Goal: Information Seeking & Learning: Check status

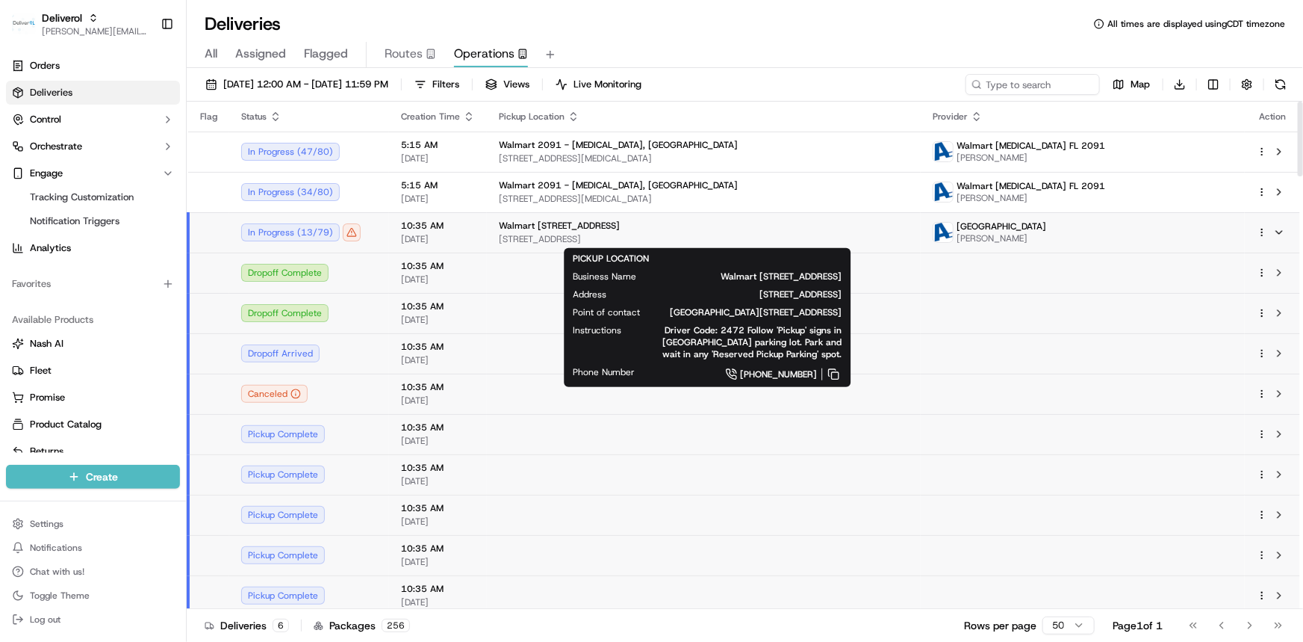
click at [582, 233] on span "[STREET_ADDRESS]" at bounding box center [704, 239] width 410 height 12
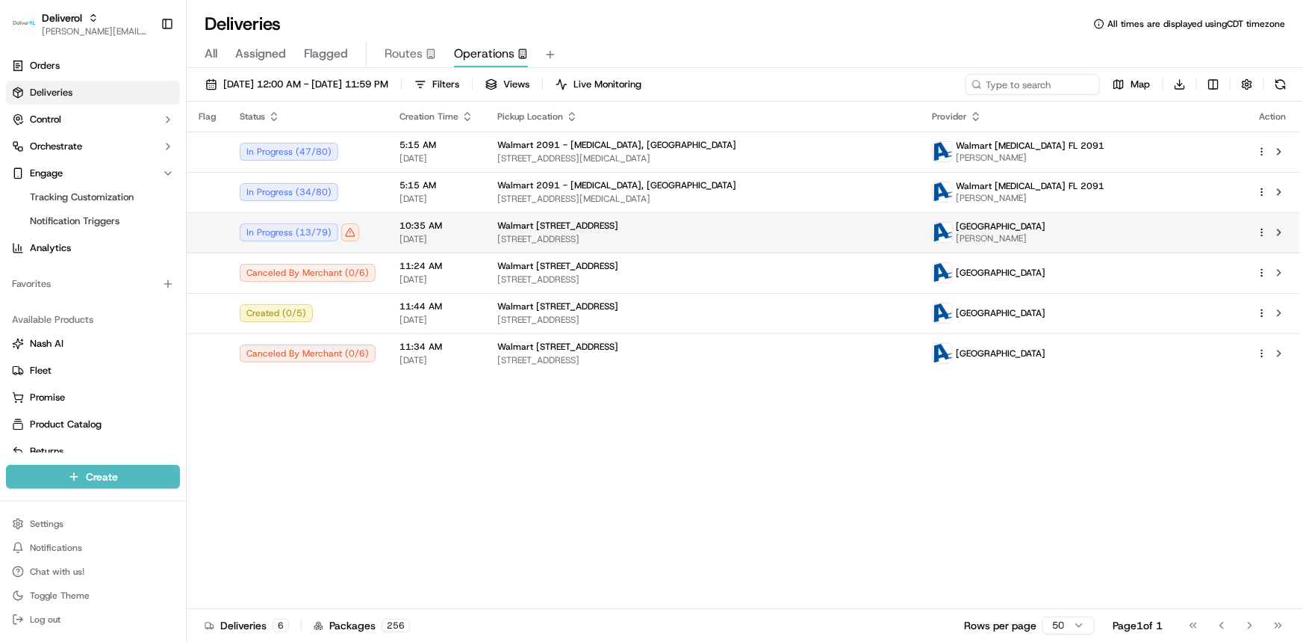
click at [582, 233] on span "[STREET_ADDRESS]" at bounding box center [702, 239] width 411 height 12
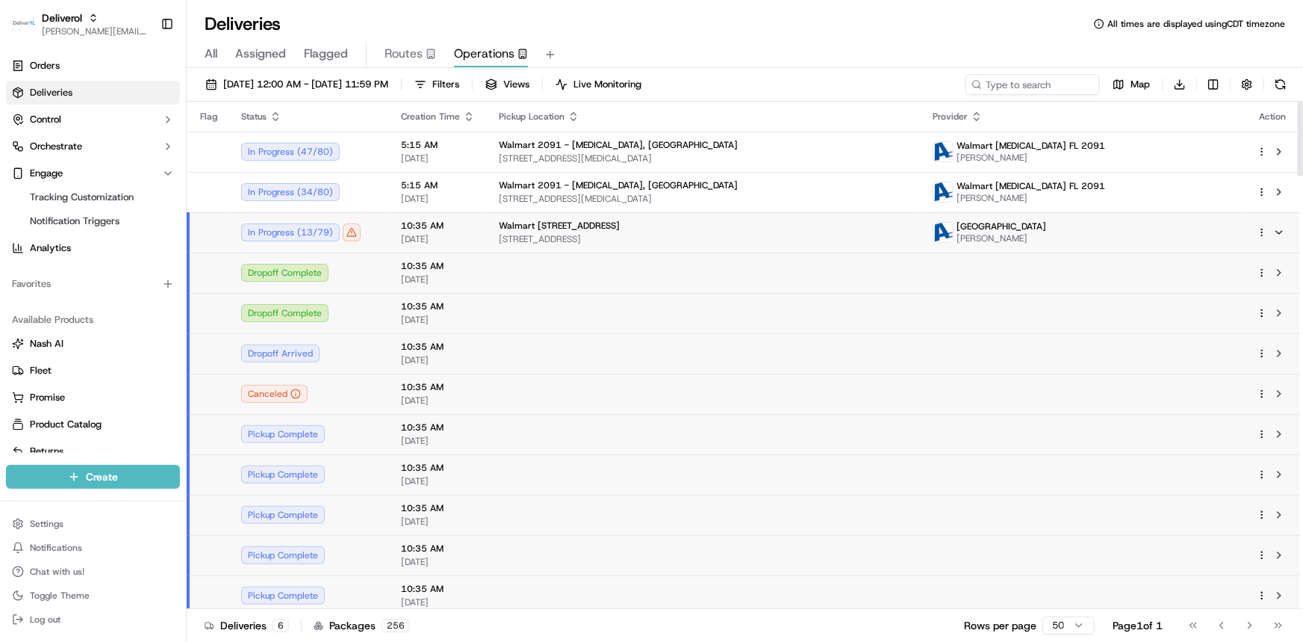
click at [453, 391] on span "10:35 AM" at bounding box center [438, 387] width 74 height 12
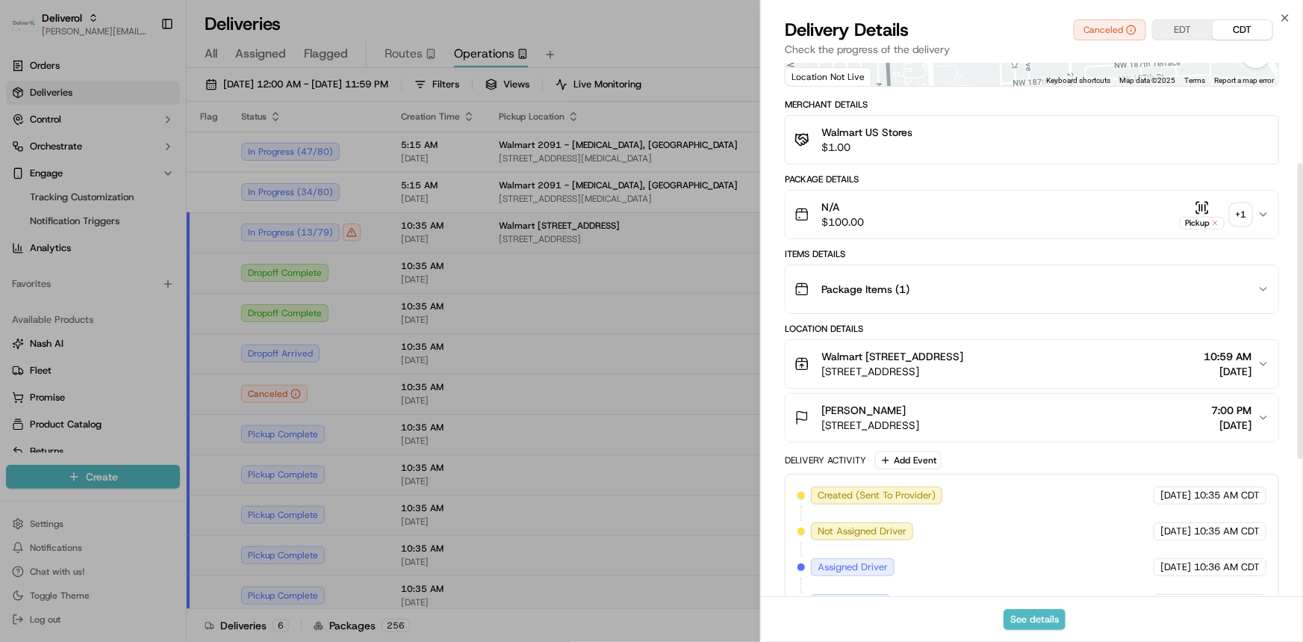
scroll to position [339, 0]
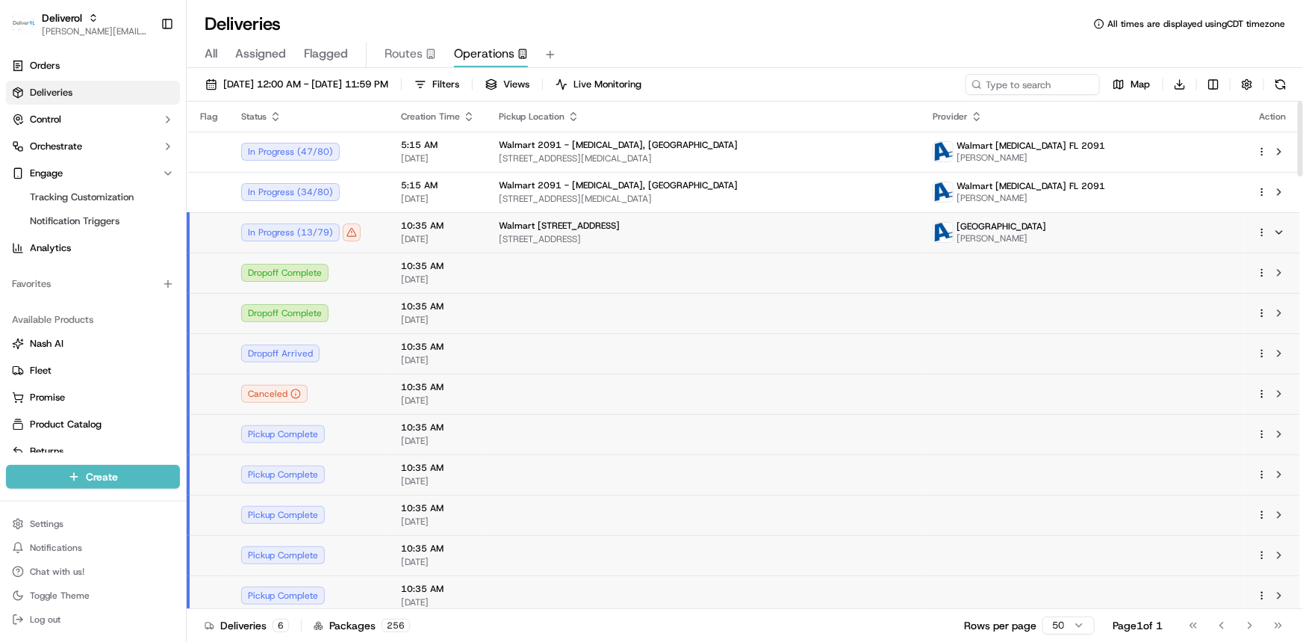
click at [435, 226] on span "10:35 AM" at bounding box center [438, 226] width 74 height 12
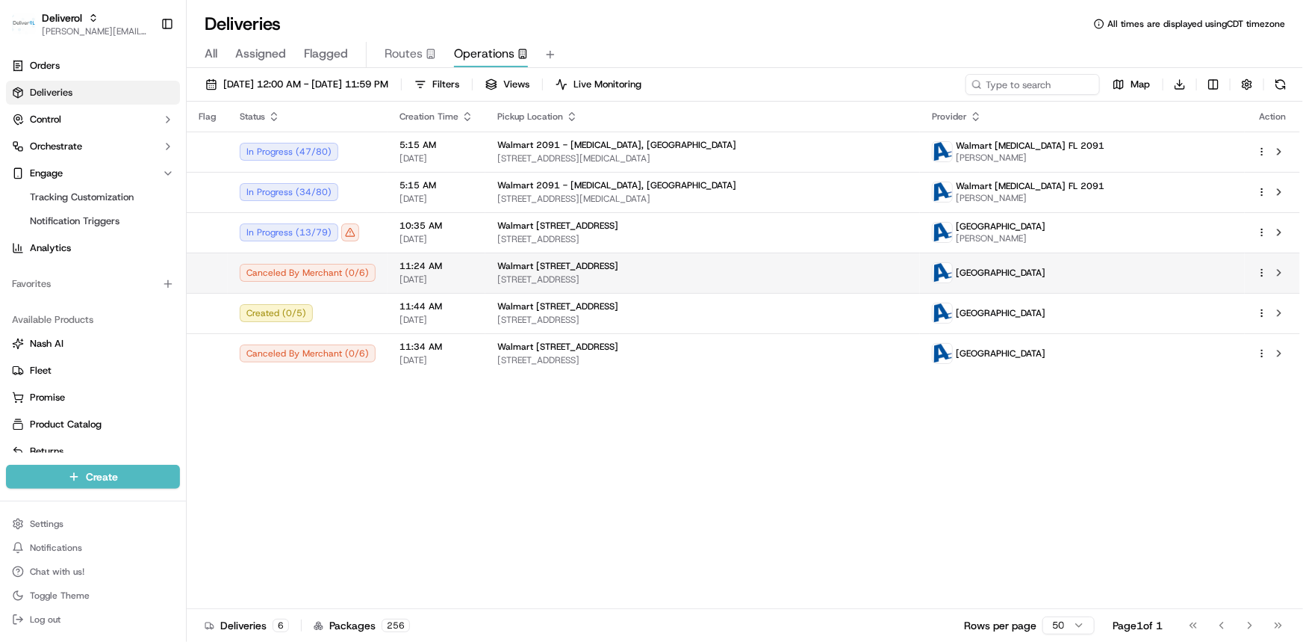
click at [435, 271] on span "11:24 AM" at bounding box center [437, 266] width 74 height 12
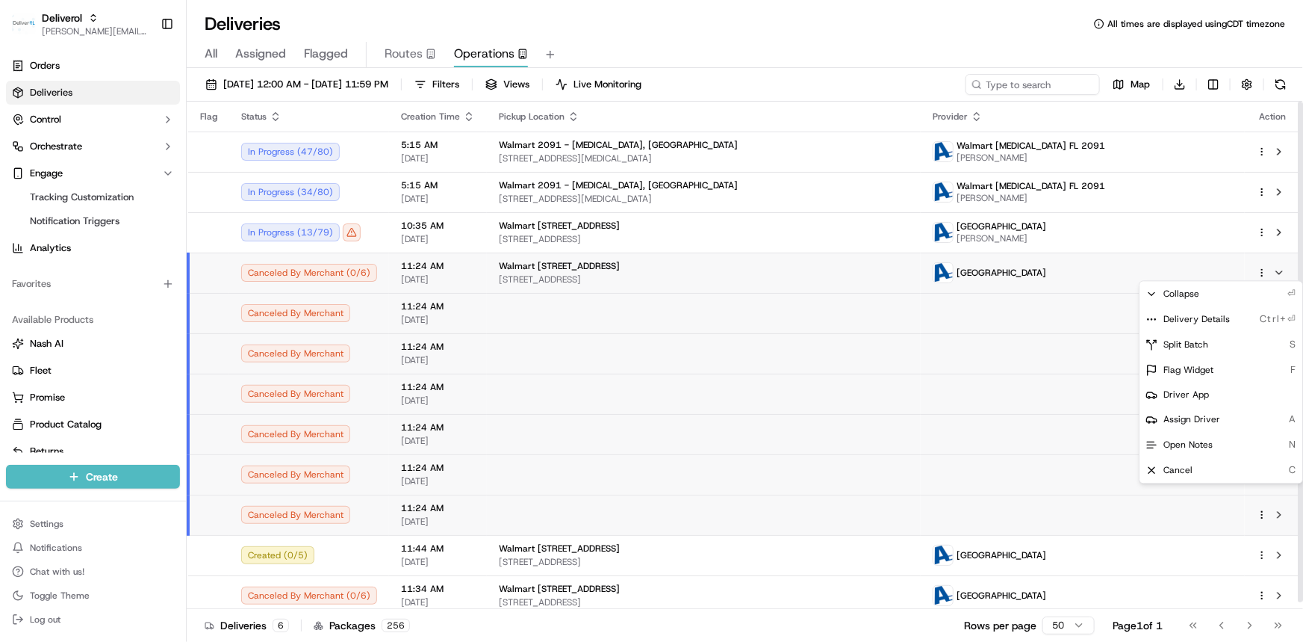
click at [1264, 270] on html "Deliverol dayle.kruger@deliverol.com Toggle Sidebar Orders Deliveries Control O…" at bounding box center [651, 321] width 1303 height 642
click at [1213, 320] on span "Delivery Details" at bounding box center [1197, 319] width 66 height 12
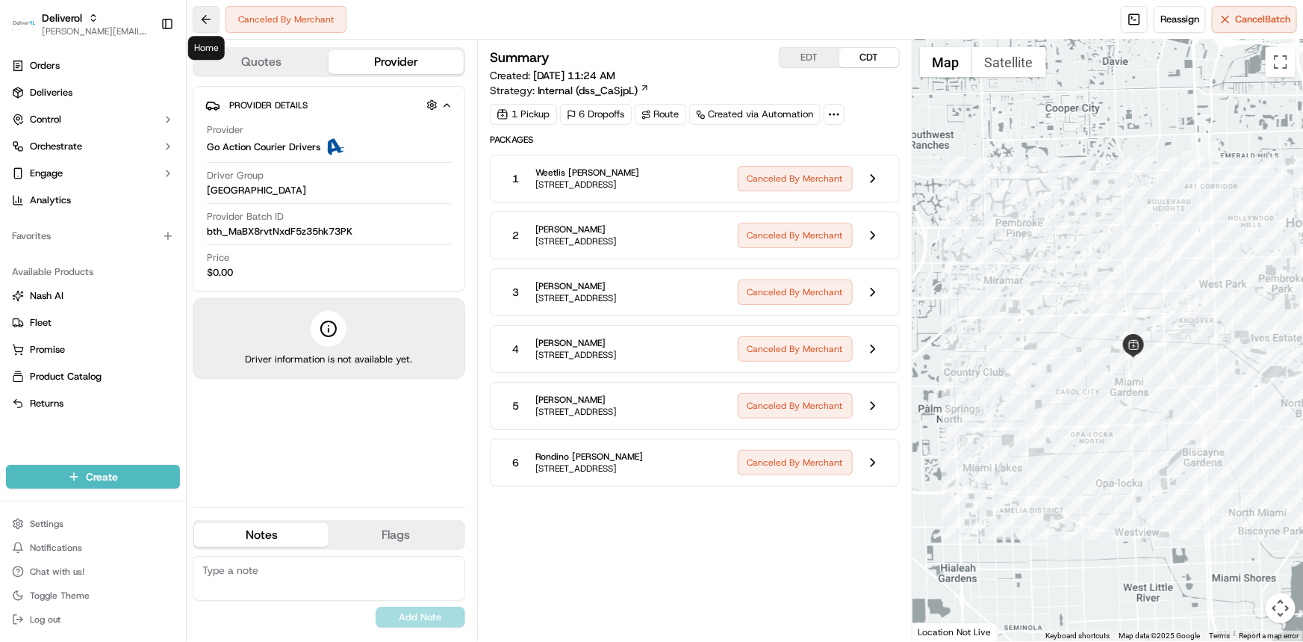
click at [202, 24] on button at bounding box center [206, 19] width 27 height 27
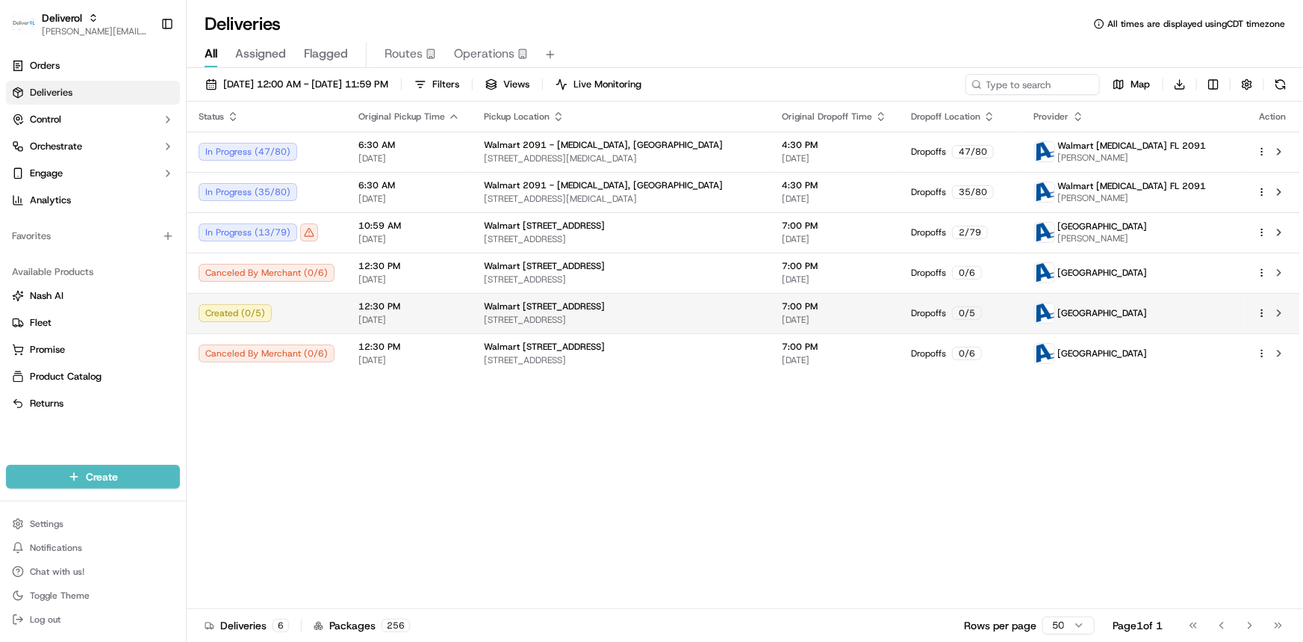
click at [1259, 309] on html "Deliverol [PERSON_NAME][EMAIL_ADDRESS][PERSON_NAME][DOMAIN_NAME] Toggle Sidebar…" at bounding box center [651, 321] width 1303 height 642
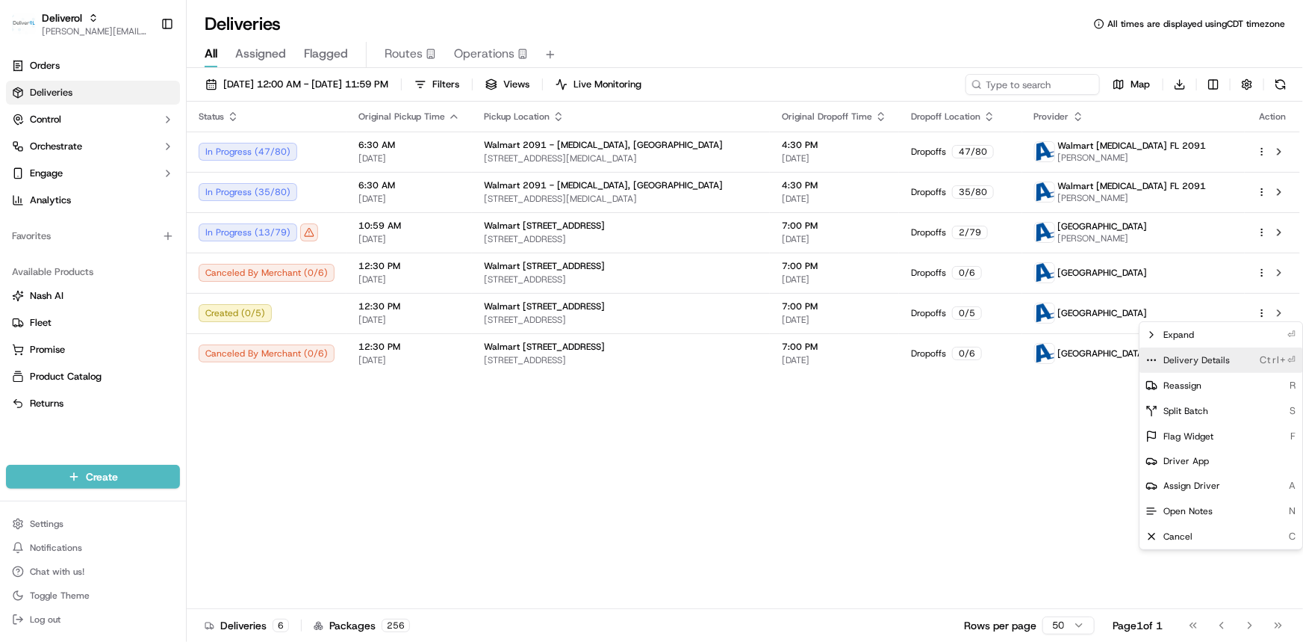
click at [1180, 359] on span "Delivery Details" at bounding box center [1197, 360] width 66 height 12
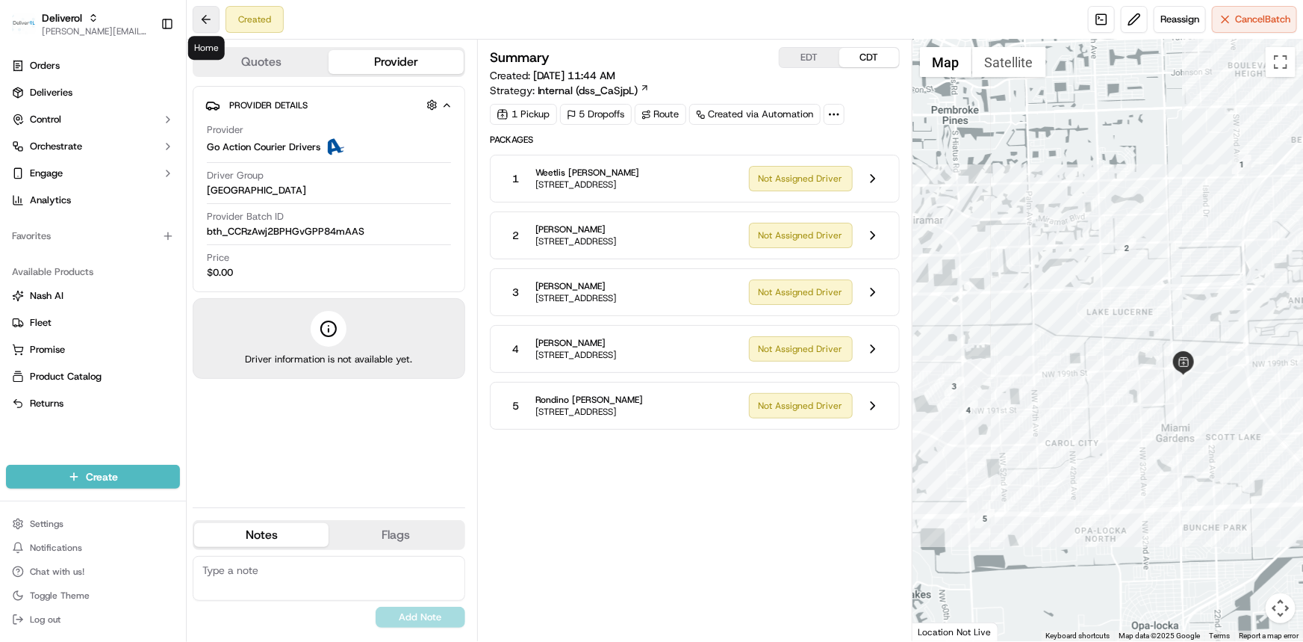
click at [202, 28] on button at bounding box center [206, 19] width 27 height 27
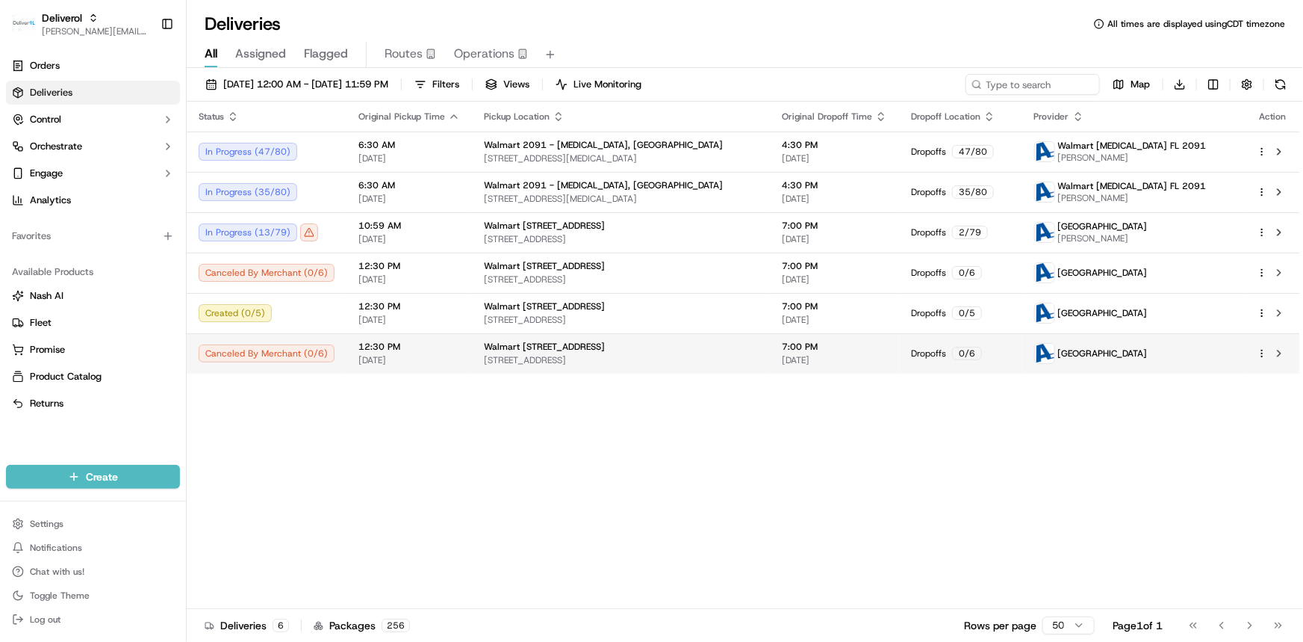
click at [1262, 357] on html "Deliverol [PERSON_NAME][EMAIL_ADDRESS][PERSON_NAME][DOMAIN_NAME] Toggle Sidebar…" at bounding box center [651, 321] width 1303 height 642
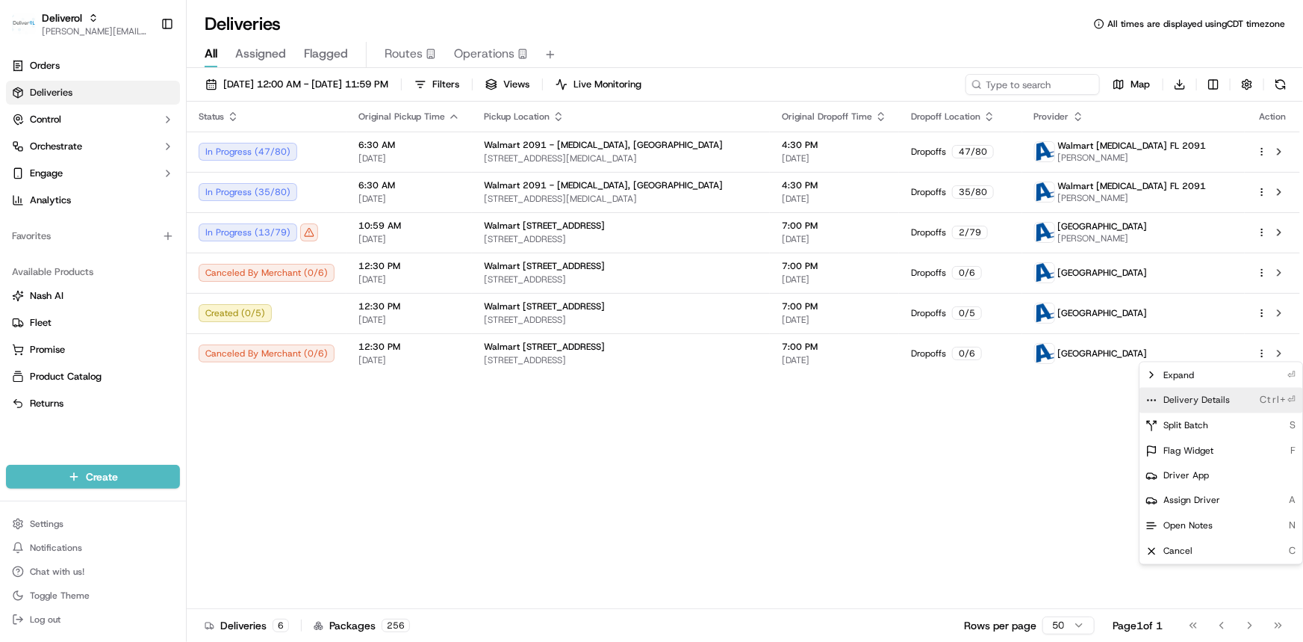
click at [1208, 400] on span "Delivery Details" at bounding box center [1197, 400] width 66 height 12
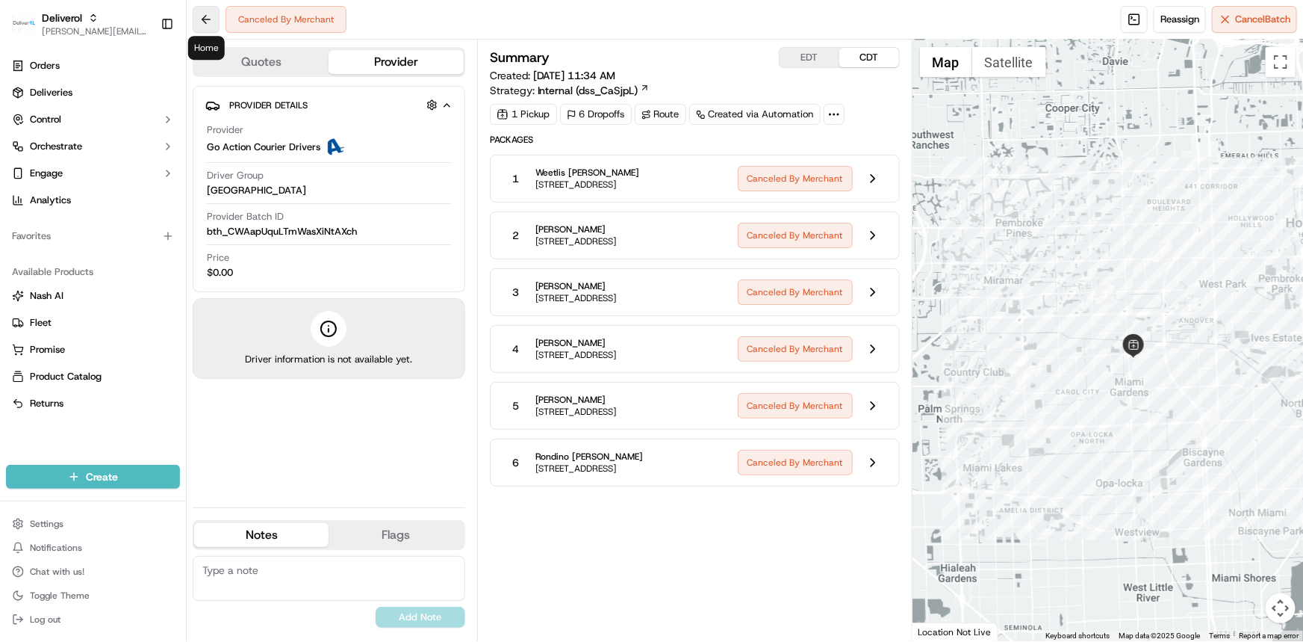
click at [205, 23] on button at bounding box center [206, 19] width 27 height 27
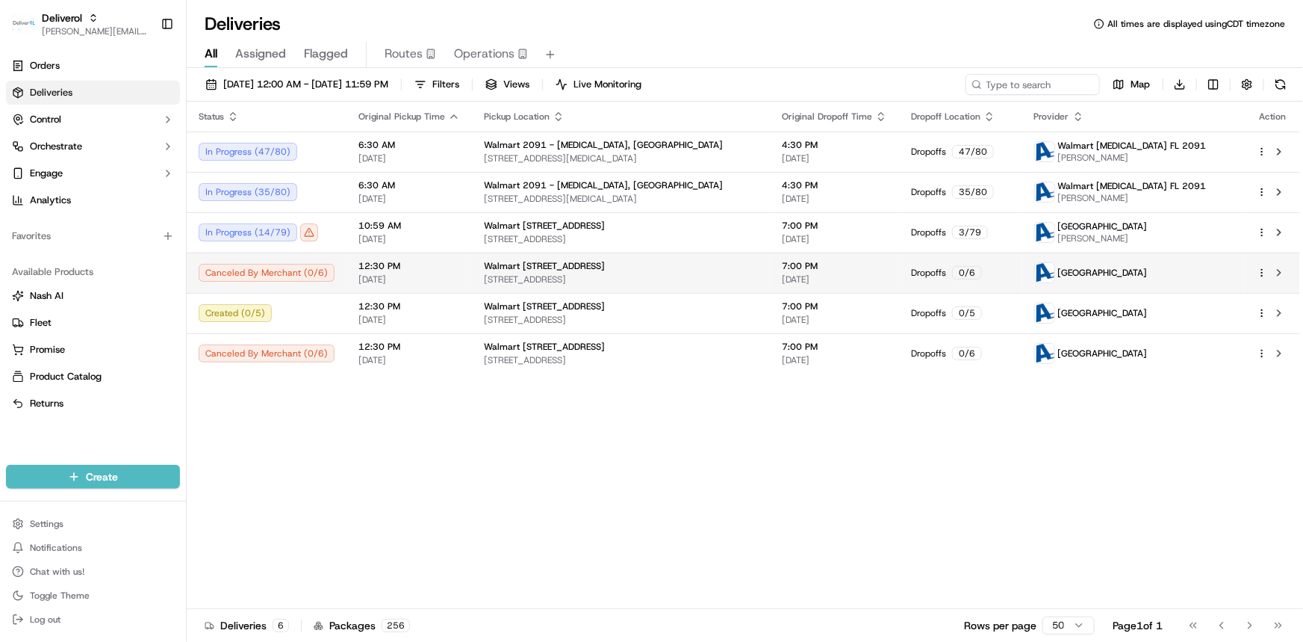
click at [370, 274] on span "[DATE]" at bounding box center [410, 279] width 102 height 12
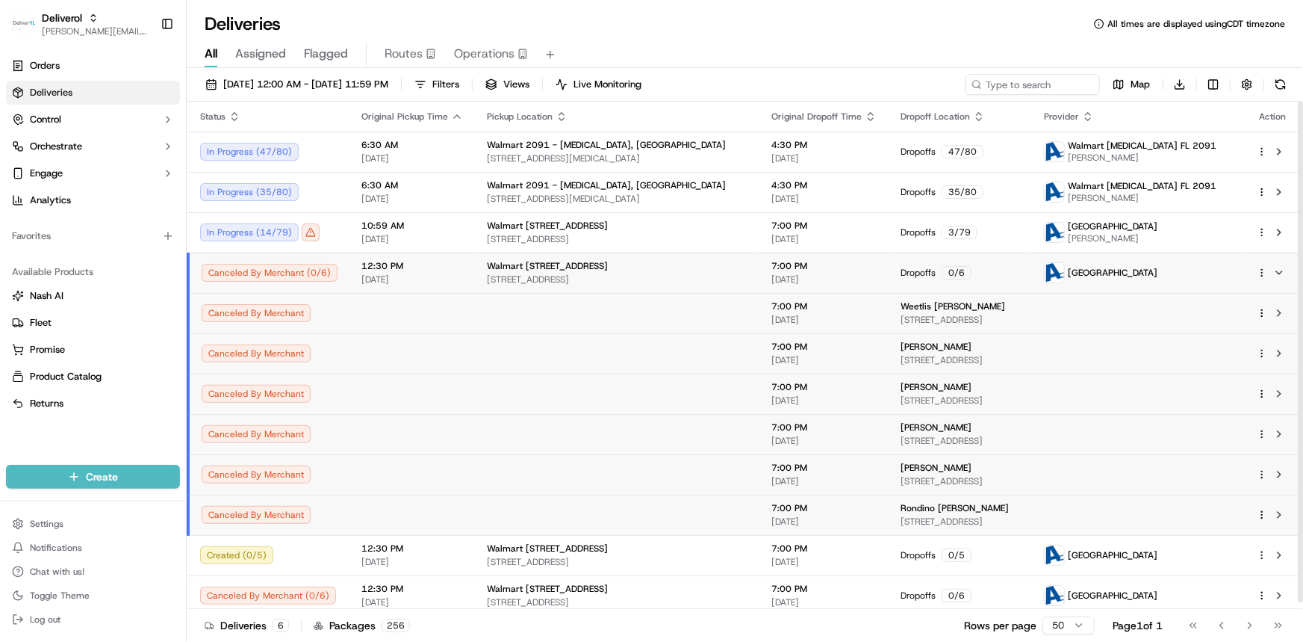
click at [485, 317] on td at bounding box center [617, 313] width 285 height 40
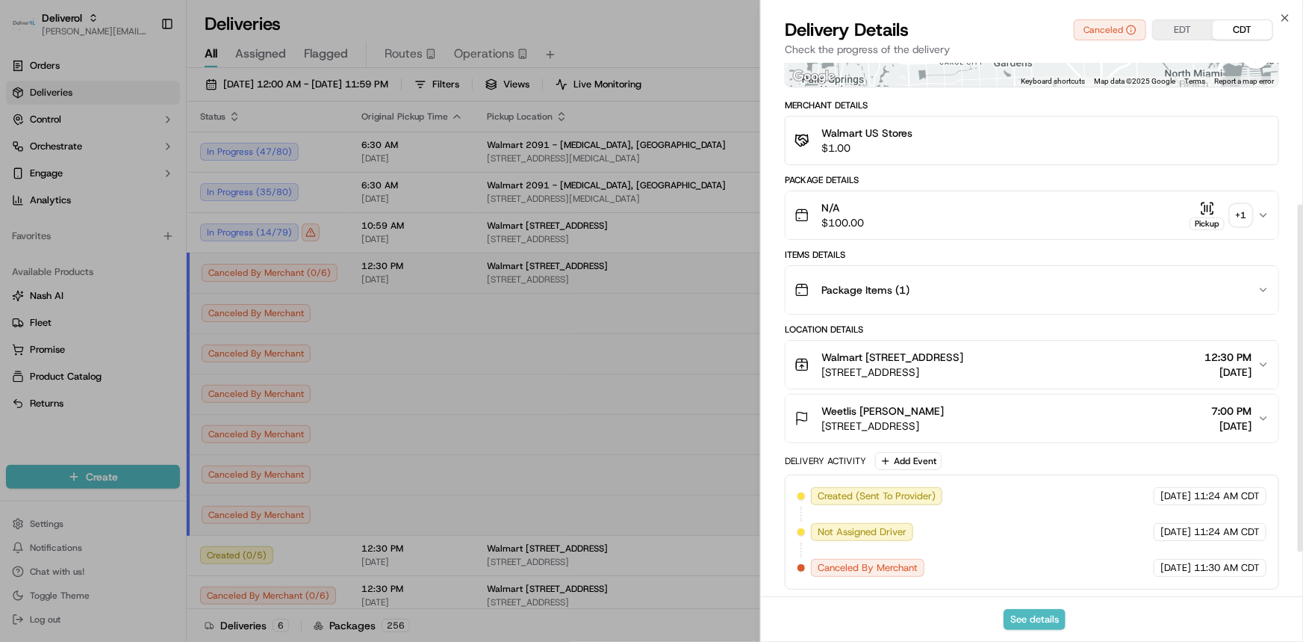
scroll to position [285, 0]
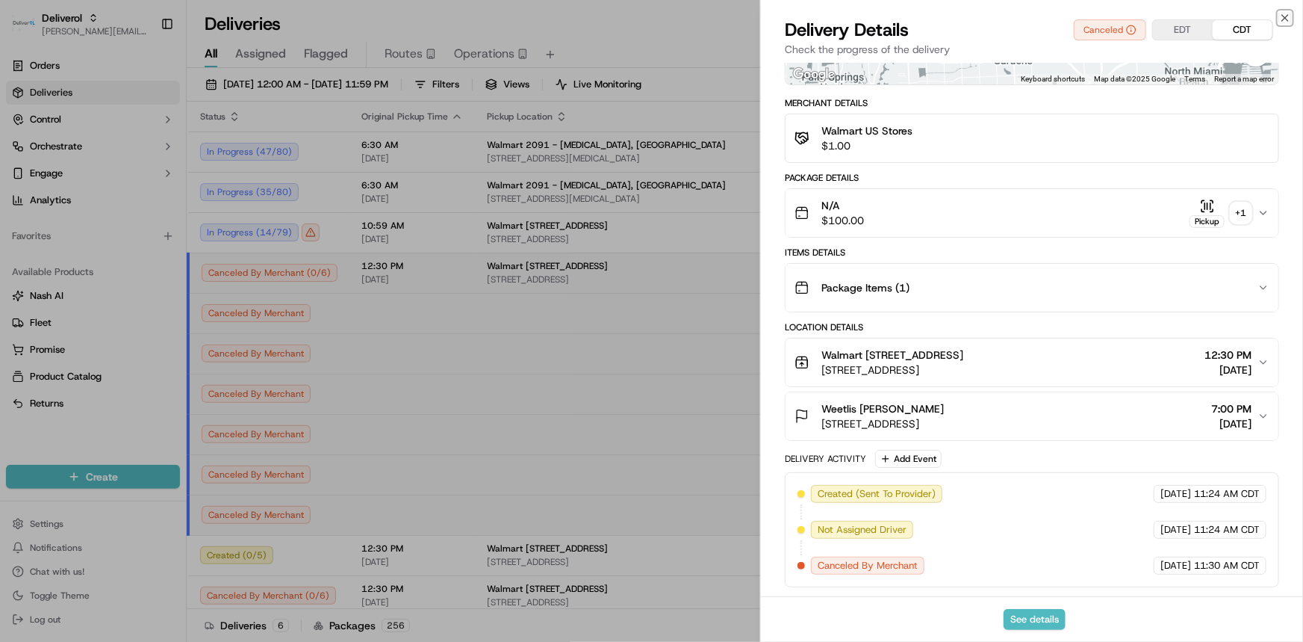
click at [1287, 16] on icon "button" at bounding box center [1285, 18] width 6 height 6
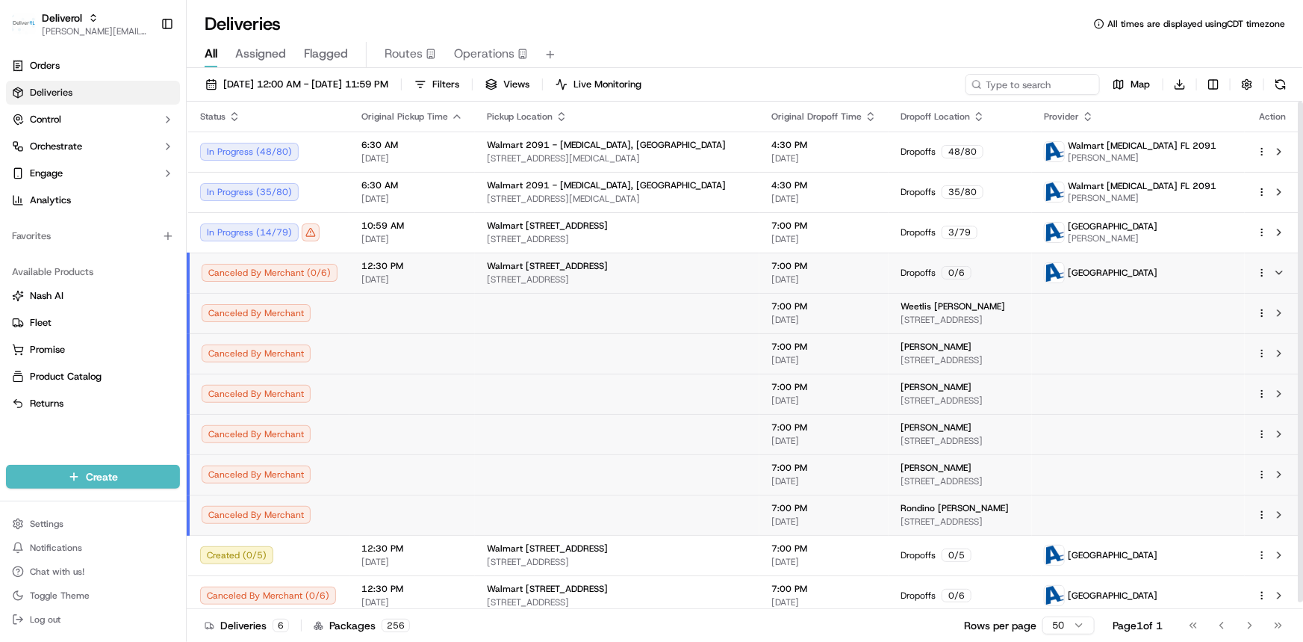
click at [381, 268] on span "12:30 PM" at bounding box center [412, 266] width 102 height 12
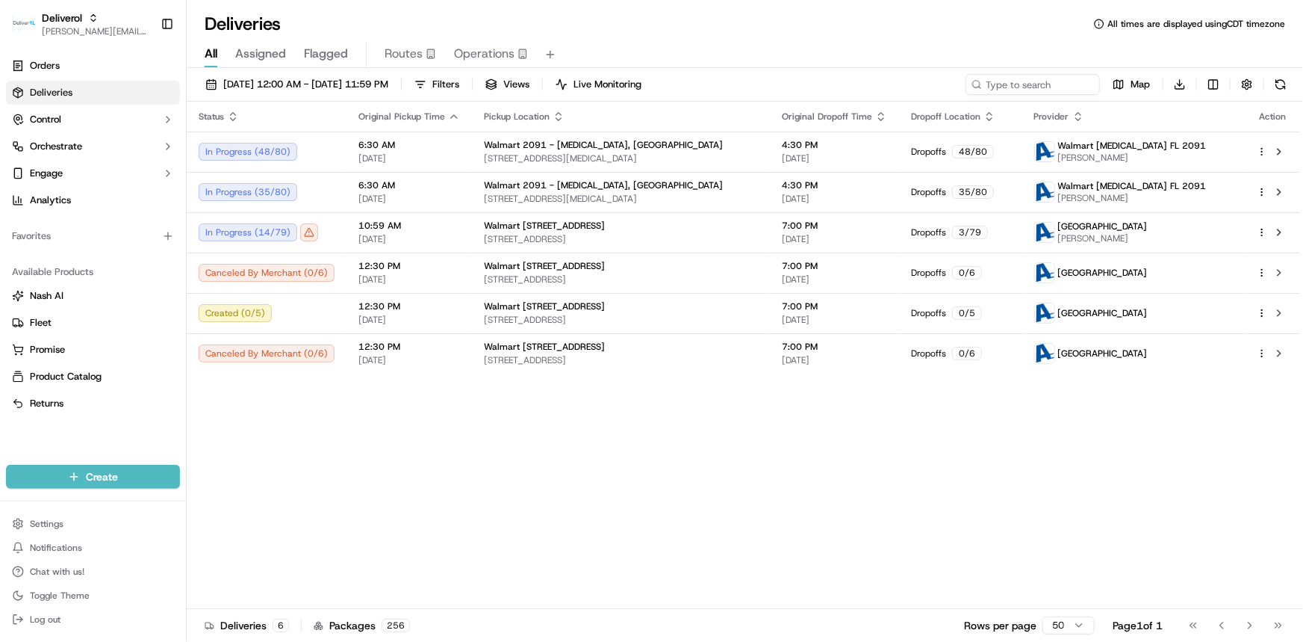
click at [657, 469] on div "Status Original Pickup Time Pickup Location Original Dropoff Time Dropoff Locat…" at bounding box center [744, 355] width 1114 height 507
click at [93, 202] on link "Analytics" at bounding box center [93, 200] width 174 height 24
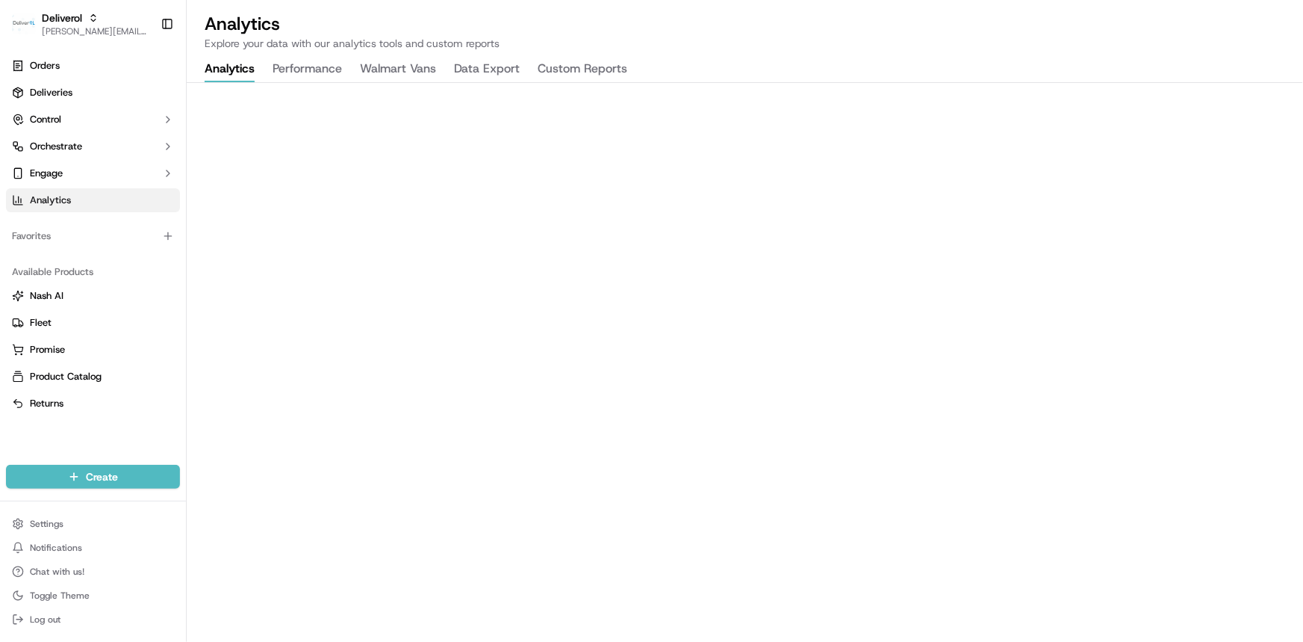
click at [328, 73] on button "Performance" at bounding box center [307, 69] width 69 height 25
click at [395, 75] on button "Walmart Vans" at bounding box center [398, 69] width 76 height 25
